Goal: Information Seeking & Learning: Learn about a topic

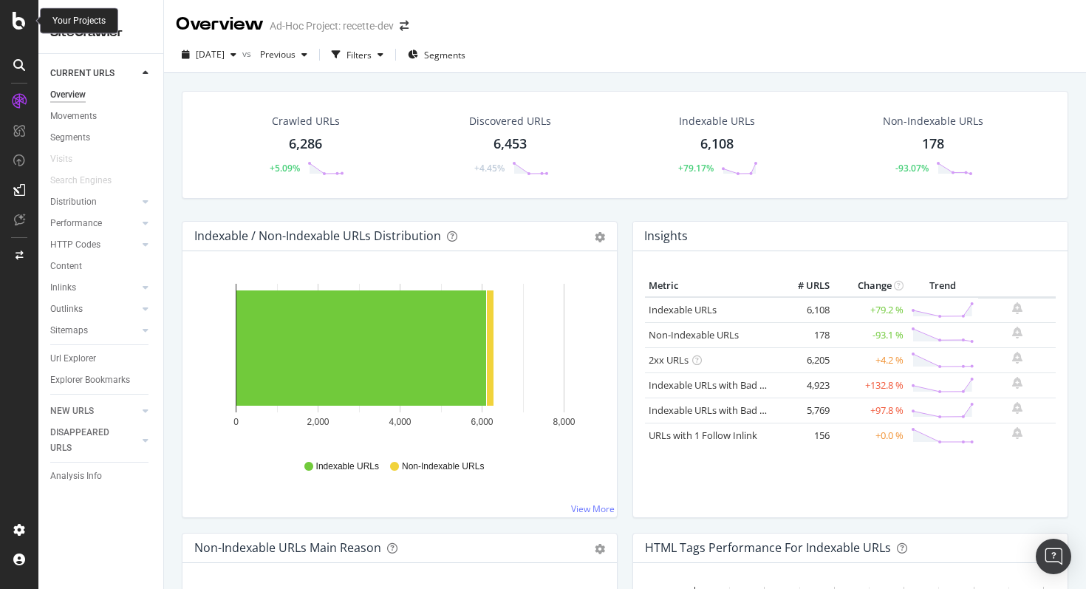
click at [16, 16] on icon at bounding box center [19, 21] width 13 height 18
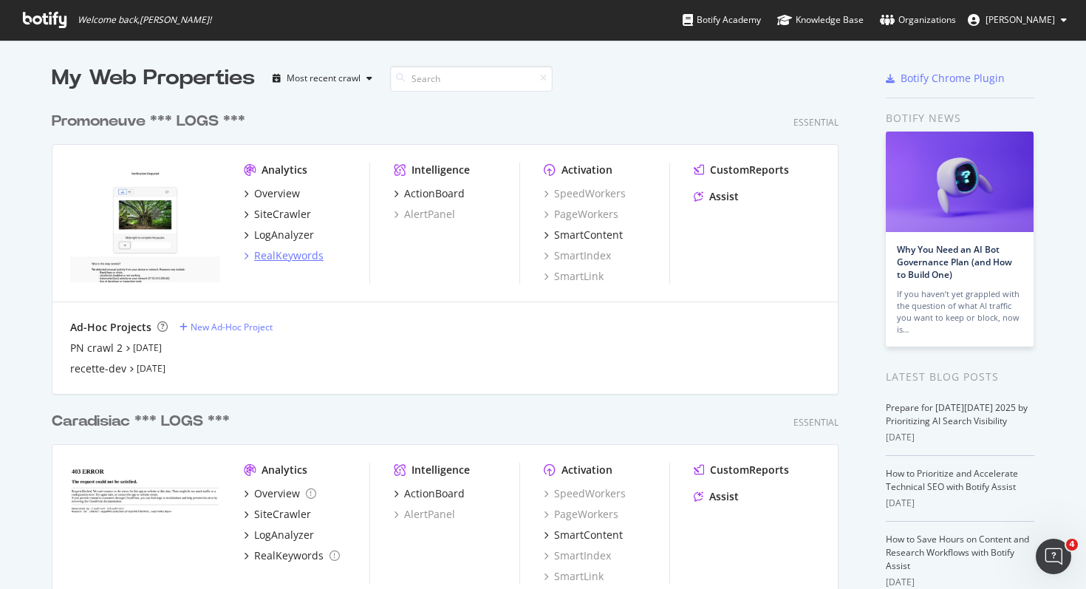
click at [296, 258] on div "RealKeywords" at bounding box center [288, 255] width 69 height 15
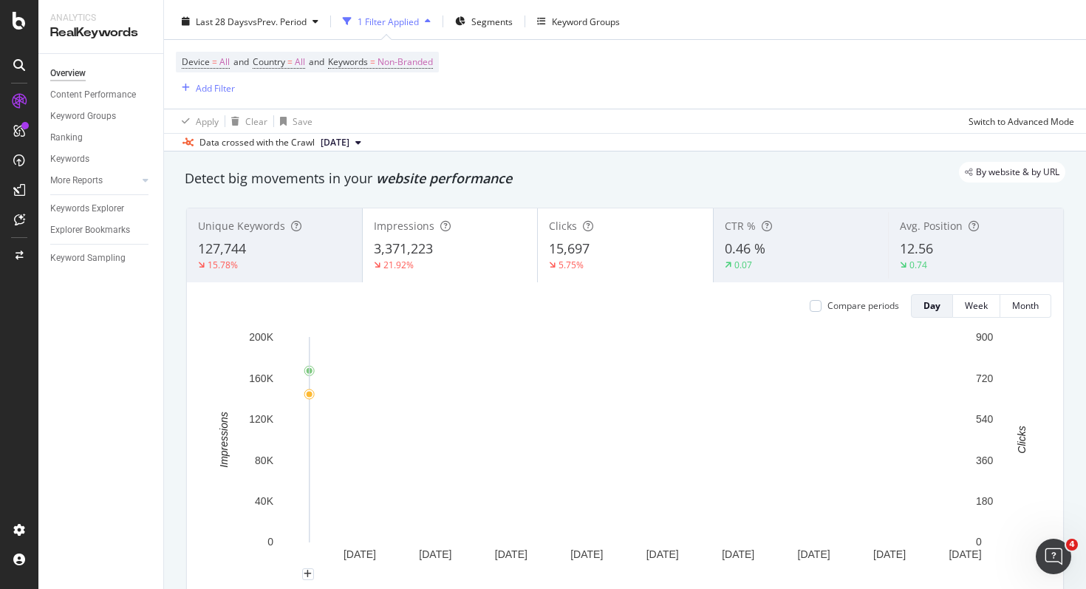
scroll to position [38, 0]
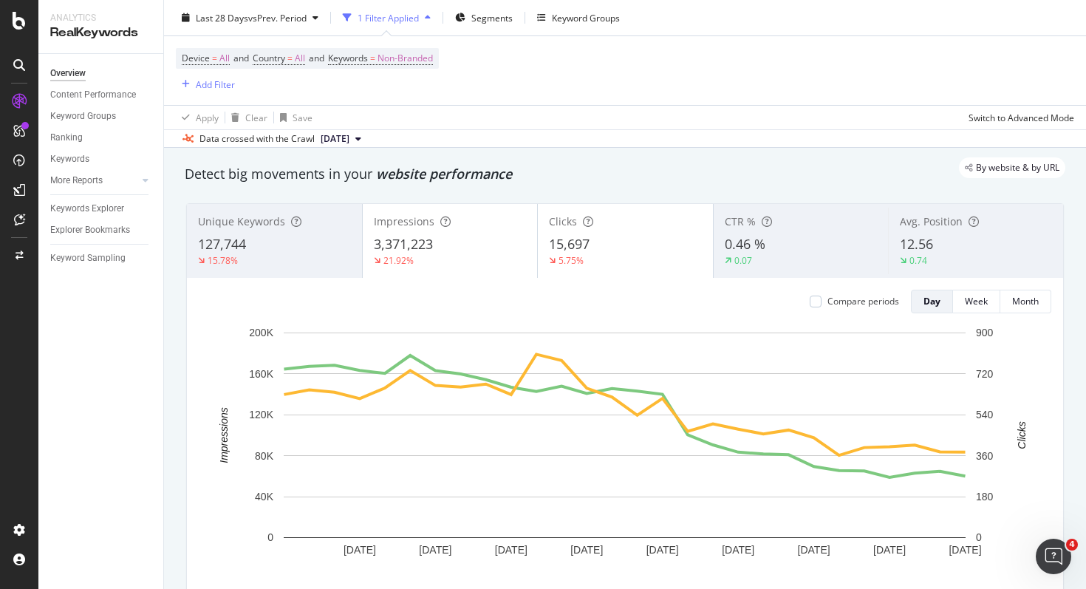
click at [428, 13] on icon "button" at bounding box center [428, 17] width 6 height 9
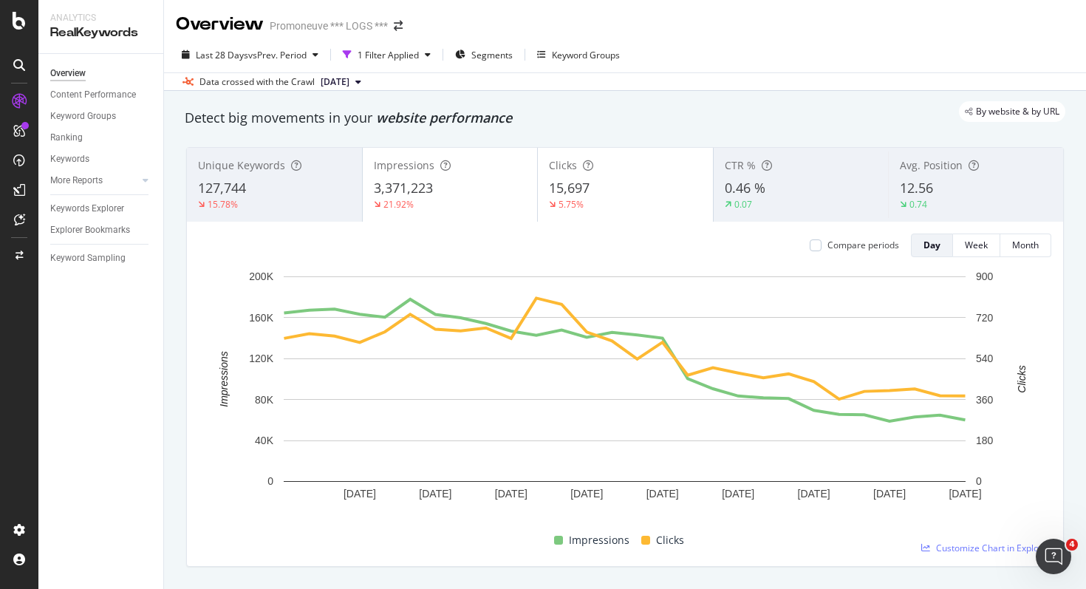
click at [428, 13] on div "Overview Promoneuve *** LOGS ***" at bounding box center [625, 18] width 922 height 37
click at [419, 59] on div "1 Filter Applied" at bounding box center [387, 55] width 61 height 13
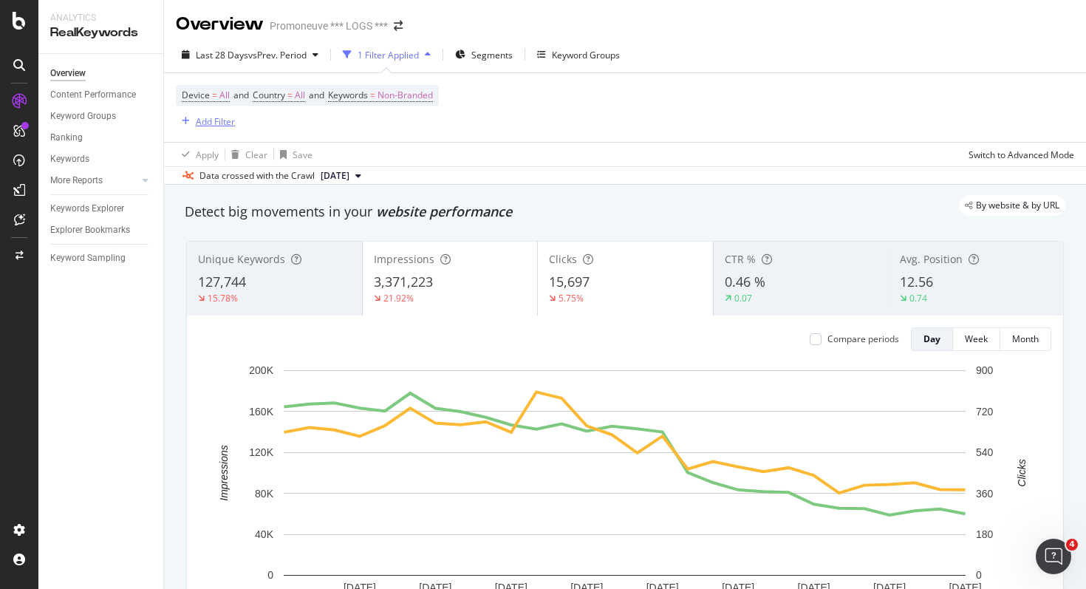
click at [196, 125] on div "Add Filter" at bounding box center [215, 121] width 39 height 13
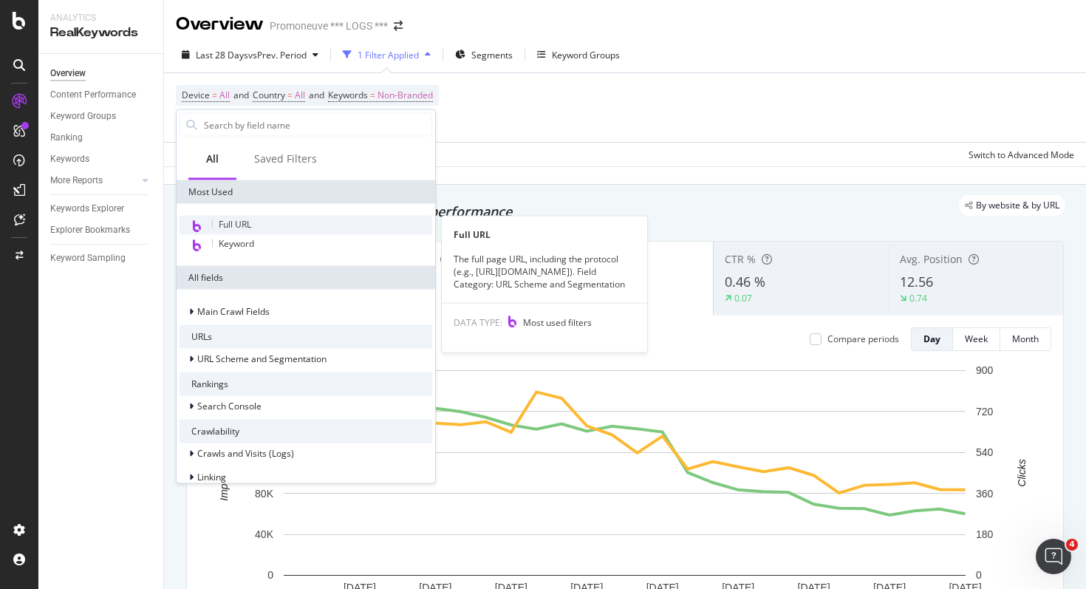
click at [244, 227] on span "Full URL" at bounding box center [235, 224] width 32 height 13
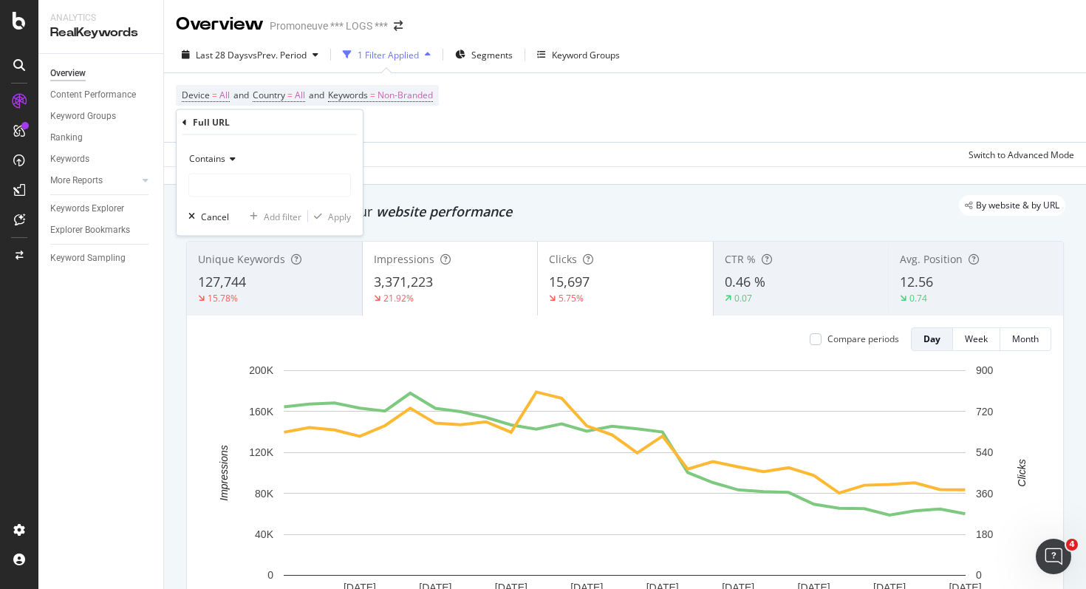
click at [185, 126] on icon at bounding box center [184, 121] width 4 height 9
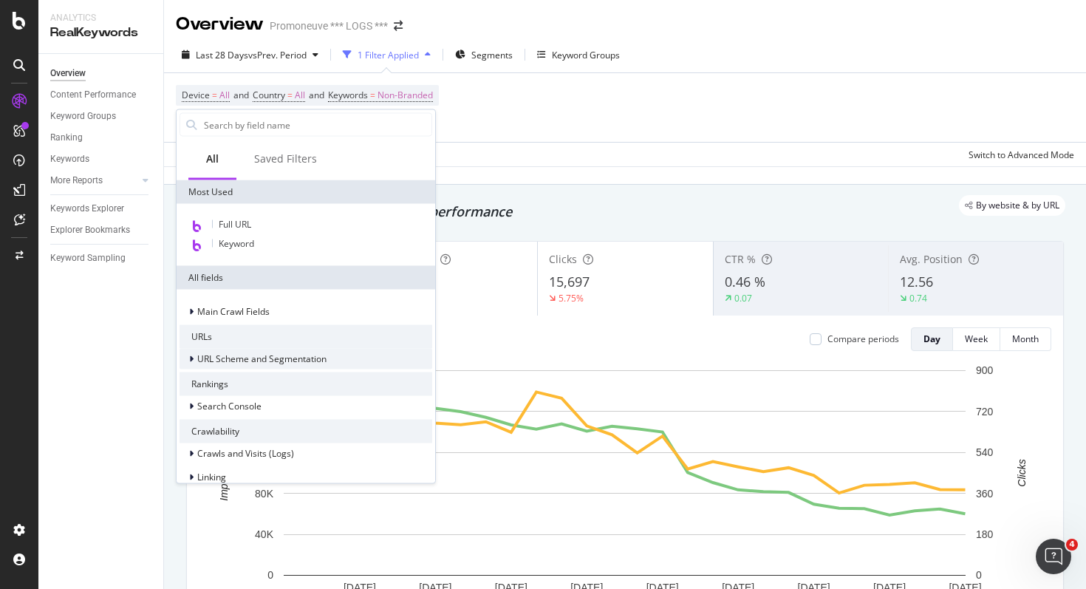
click at [216, 360] on span "URL Scheme and Segmentation" at bounding box center [261, 358] width 129 height 13
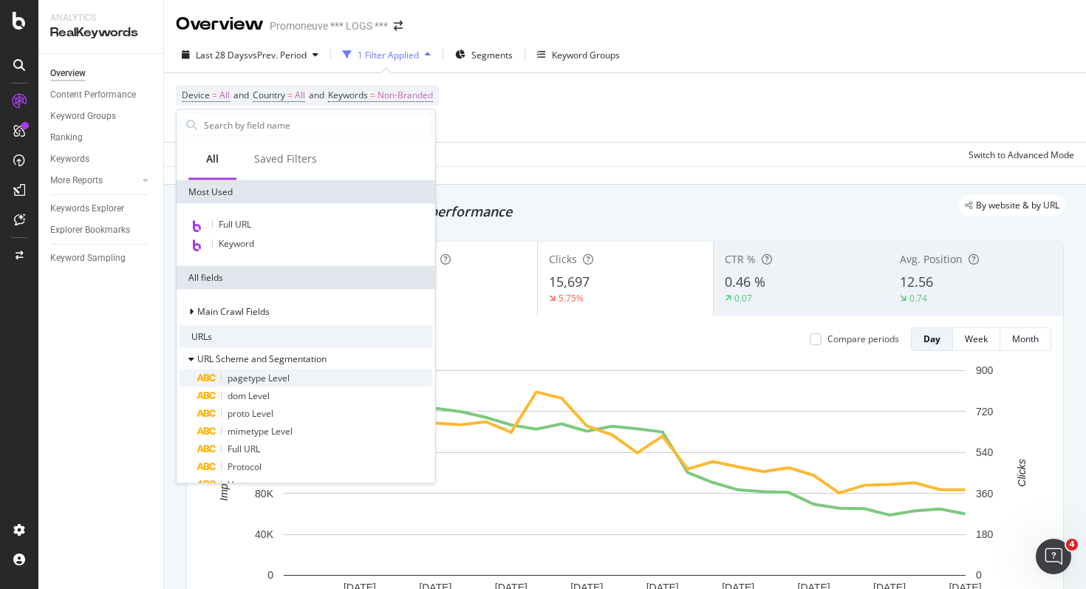
click at [227, 374] on span "pagetype Level" at bounding box center [258, 377] width 62 height 13
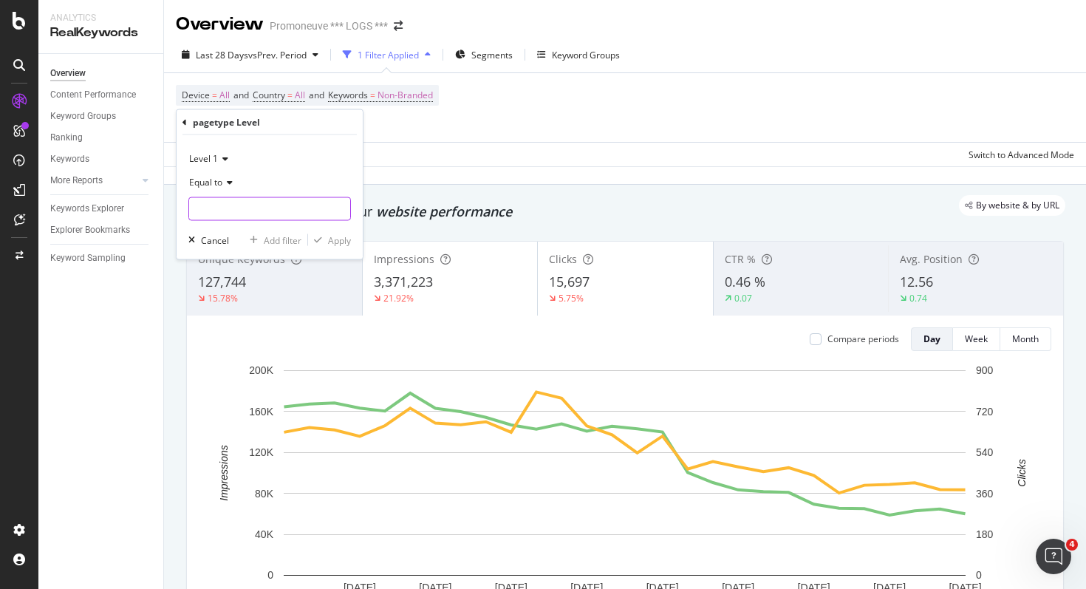
click at [265, 205] on input "text" at bounding box center [269, 209] width 161 height 24
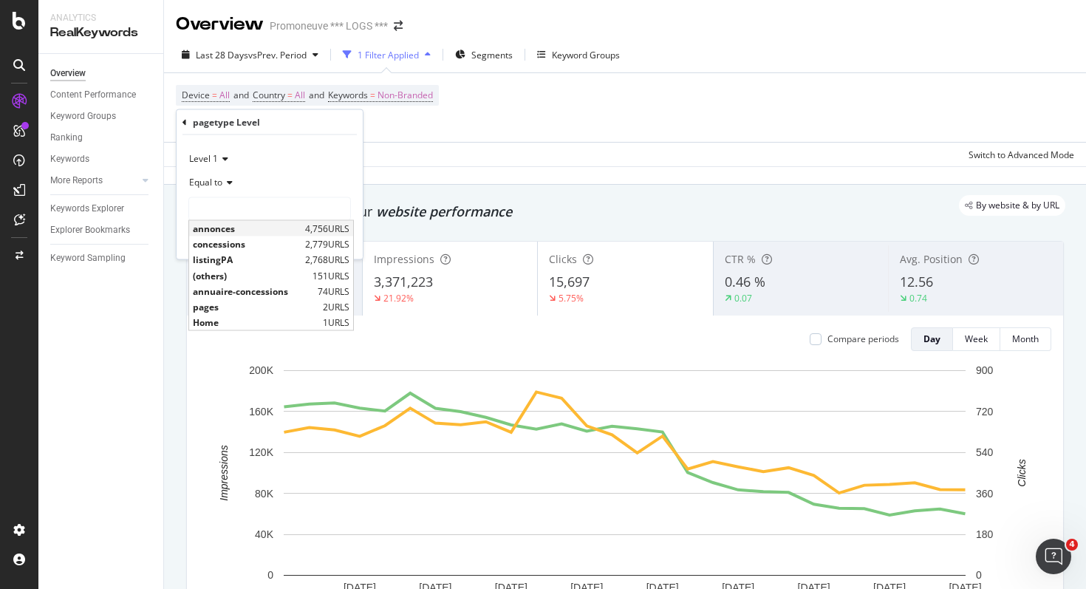
click at [250, 225] on span "annonces" at bounding box center [247, 228] width 109 height 13
type input "annonces"
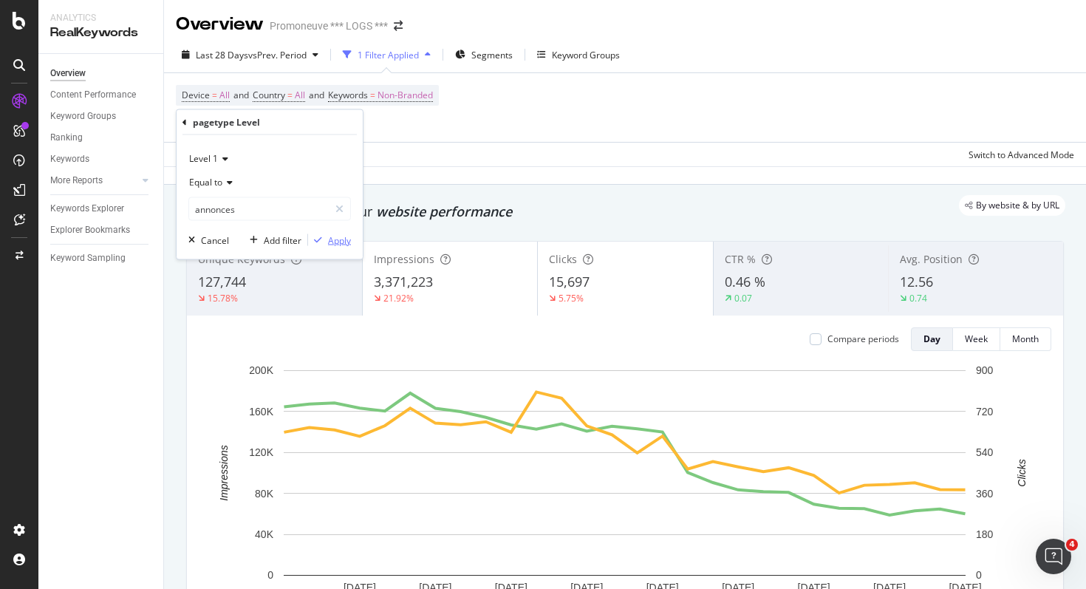
click at [330, 239] on div "Apply" at bounding box center [339, 239] width 23 height 13
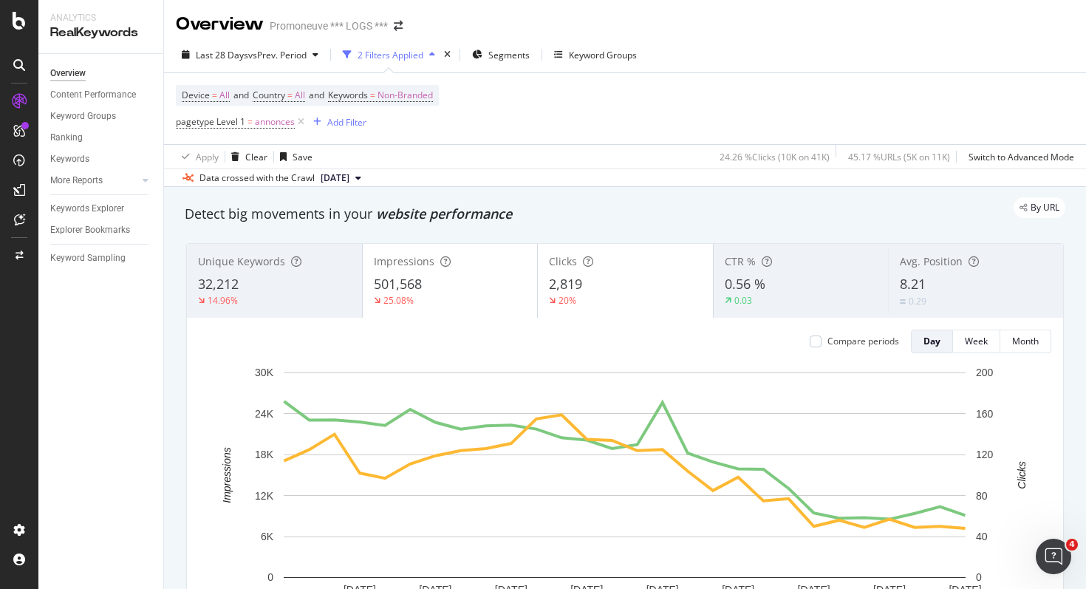
click at [401, 32] on div "Overview Promoneuve *** LOGS ***" at bounding box center [296, 24] width 241 height 25
click at [400, 24] on icon "arrow-right-arrow-left" at bounding box center [398, 26] width 9 height 10
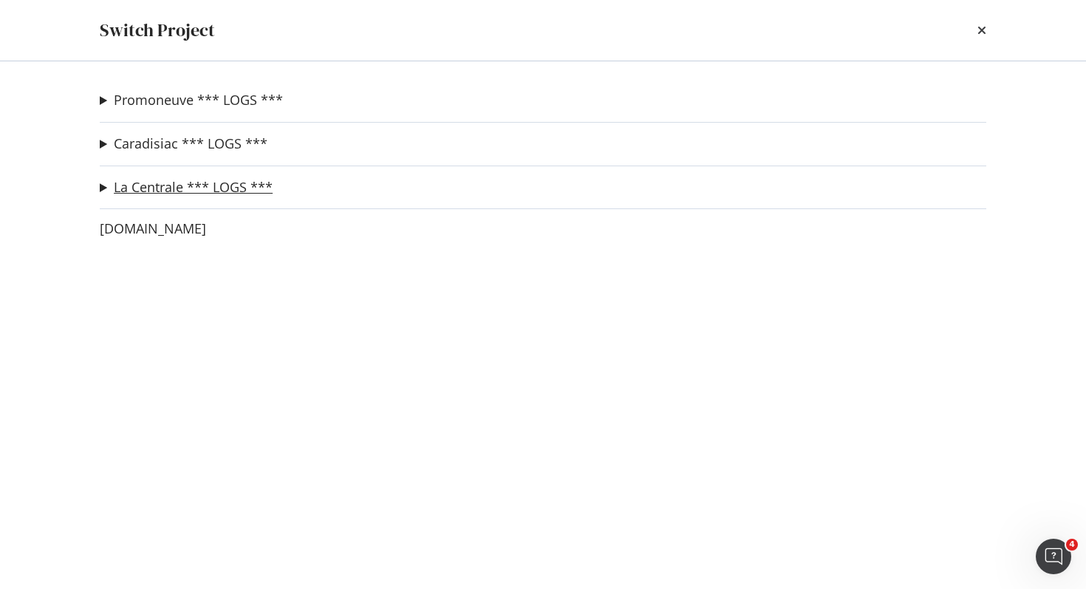
click at [148, 185] on link "La Centrale *** LOGS ***" at bounding box center [193, 187] width 159 height 16
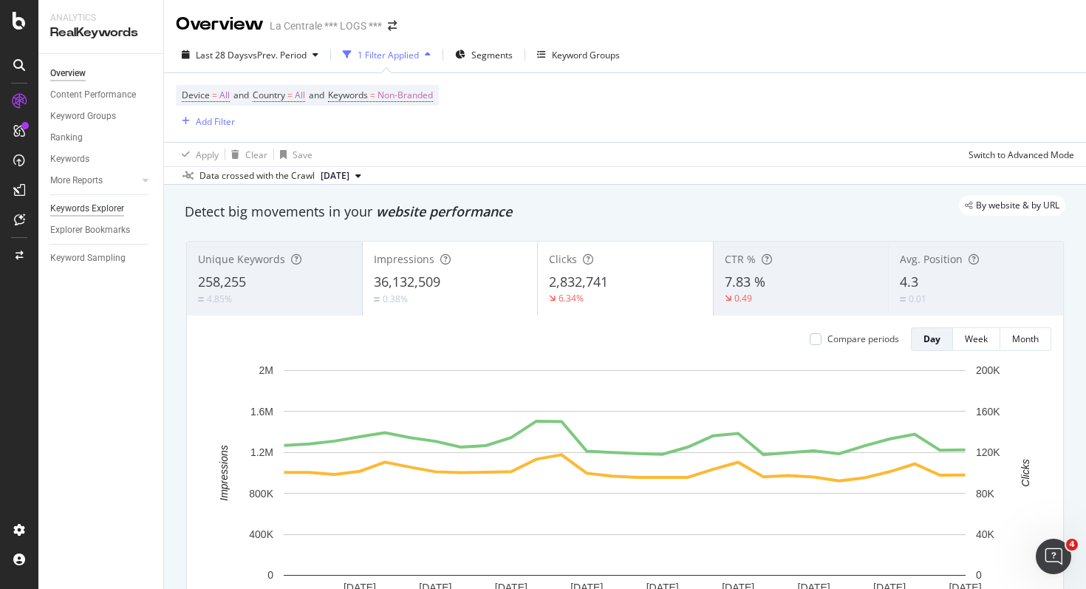
click at [92, 210] on div "Keywords Explorer" at bounding box center [87, 209] width 74 height 16
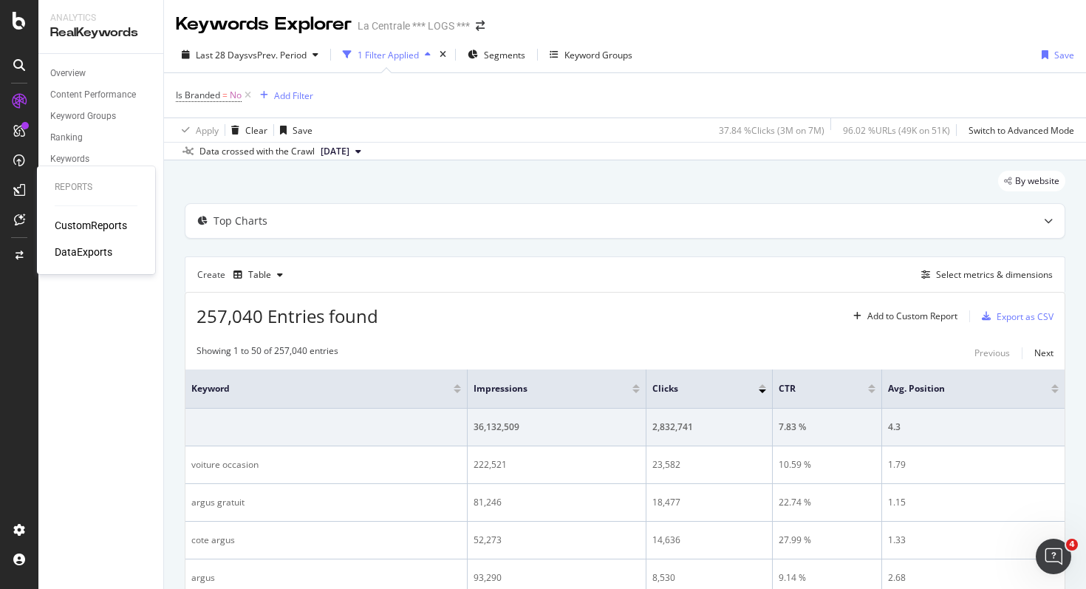
click at [79, 222] on div "CustomReports" at bounding box center [91, 225] width 72 height 15
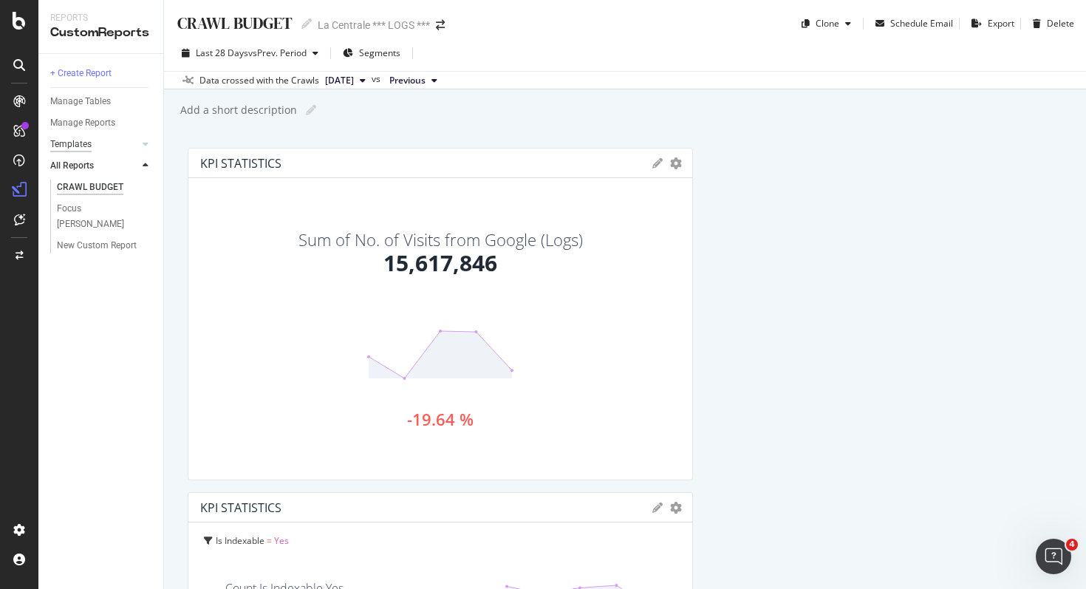
click at [75, 146] on div "Templates" at bounding box center [70, 145] width 41 height 16
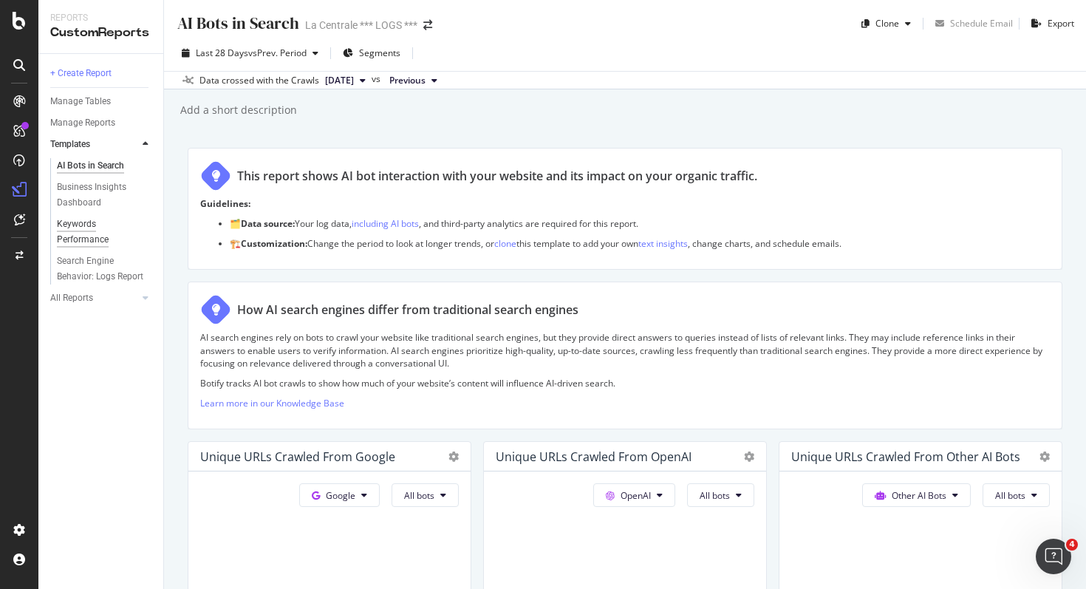
click at [78, 231] on div "Keywords Performance" at bounding box center [98, 231] width 83 height 31
